Goal: Find specific page/section: Find specific page/section

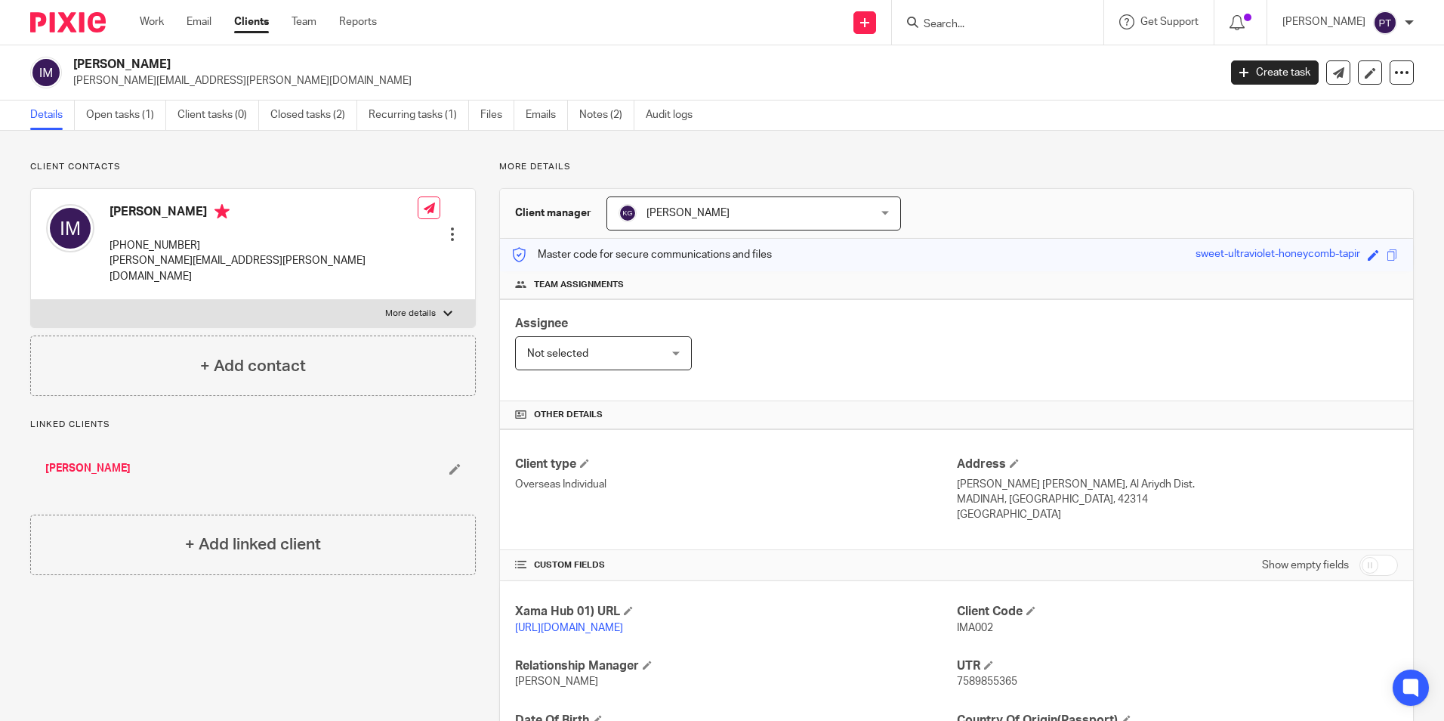
click at [984, 31] on input "Search" at bounding box center [990, 25] width 136 height 14
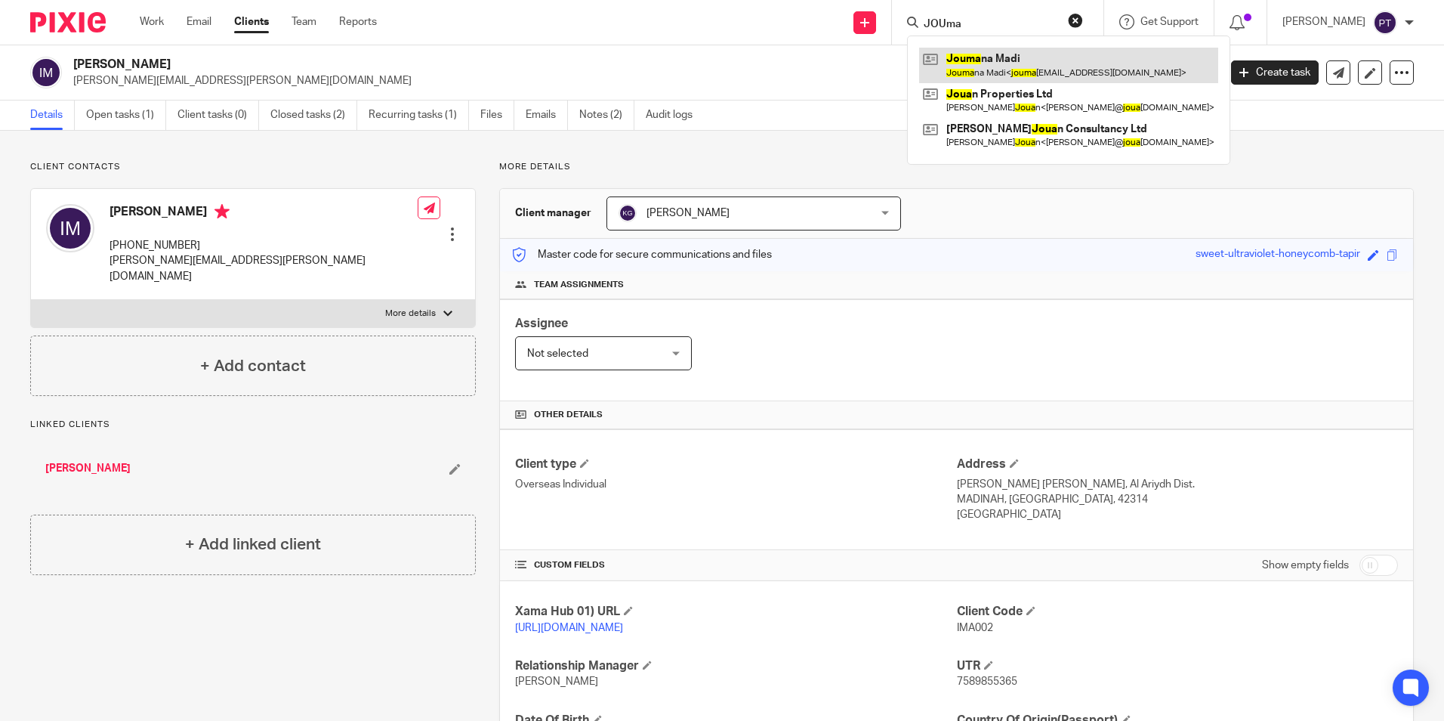
type input "JOUma"
click at [1031, 54] on link at bounding box center [1068, 65] width 299 height 35
